Goal: Information Seeking & Learning: Understand process/instructions

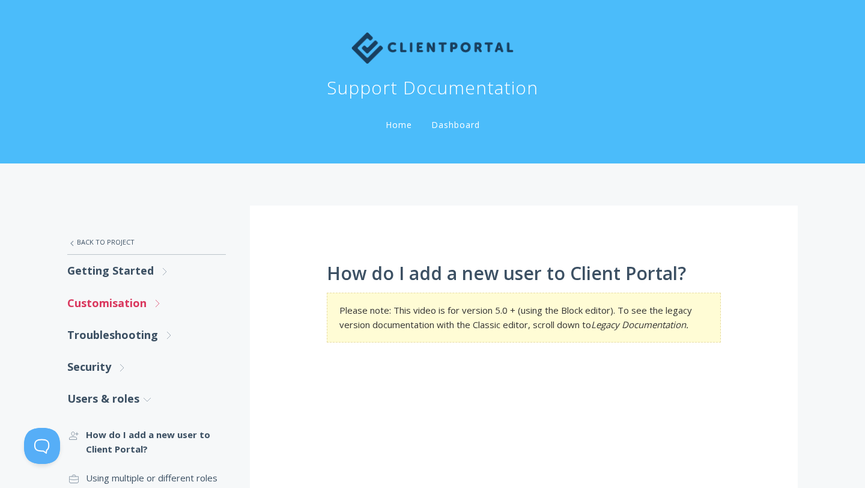
click at [159, 277] on icon ".st0{fill:none;stroke:#000000;stroke-width:2;stroke-miterlimit:10;} Untitled-27" at bounding box center [164, 271] width 11 height 11
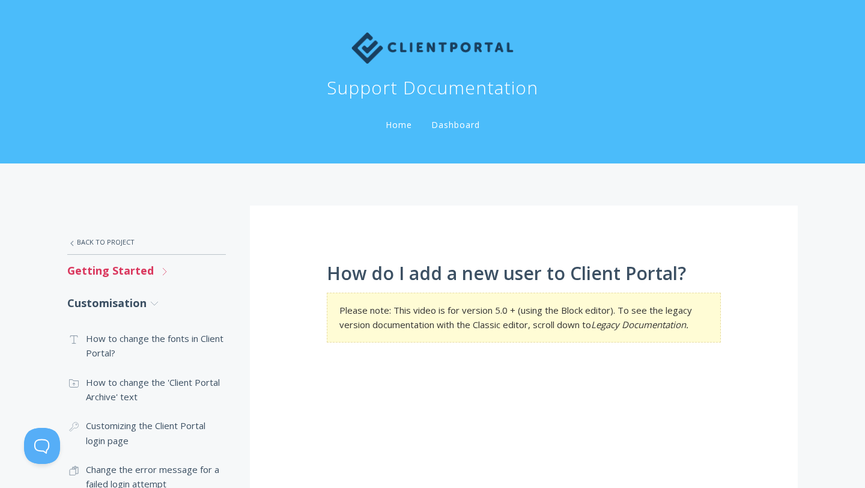
click at [159, 268] on icon ".st0{fill:none;stroke:#000000;stroke-width:2;stroke-miterlimit:10;} Untitled-27" at bounding box center [164, 271] width 11 height 11
